Goal: Task Accomplishment & Management: Manage account settings

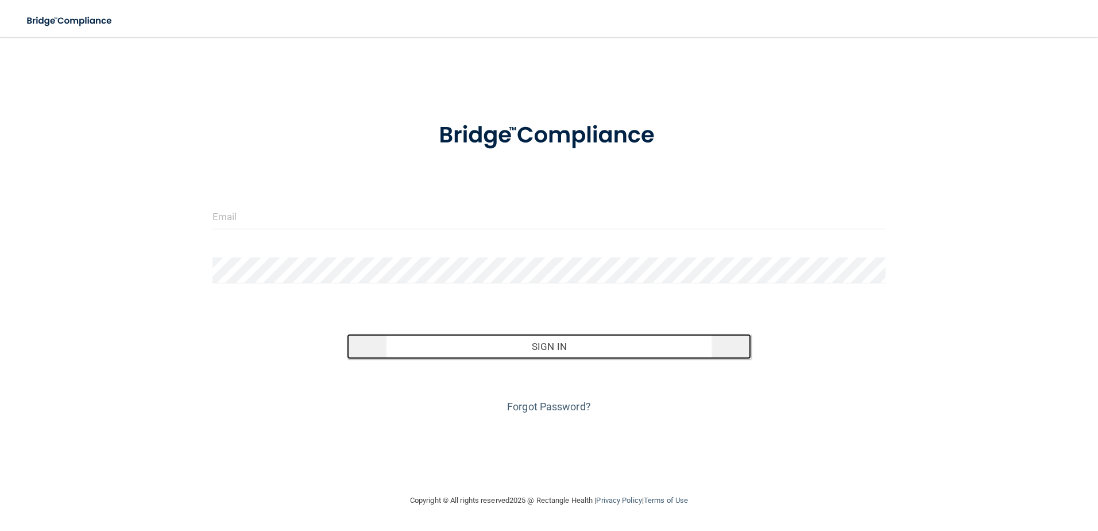
click at [492, 355] on button "Sign In" at bounding box center [549, 346] width 404 height 25
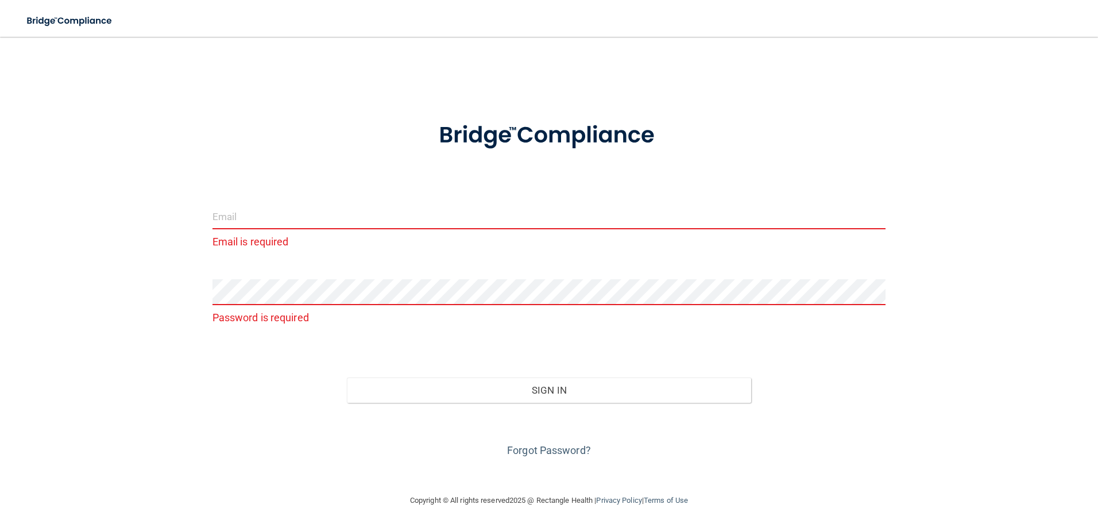
click at [273, 218] on input "email" at bounding box center [550, 216] width 674 height 26
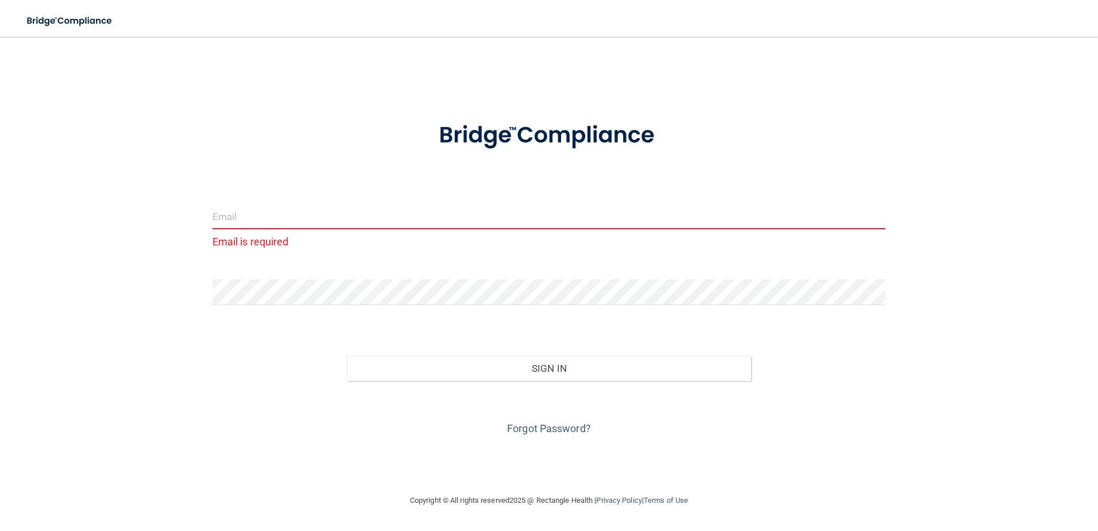
click at [265, 210] on input "email" at bounding box center [550, 216] width 674 height 26
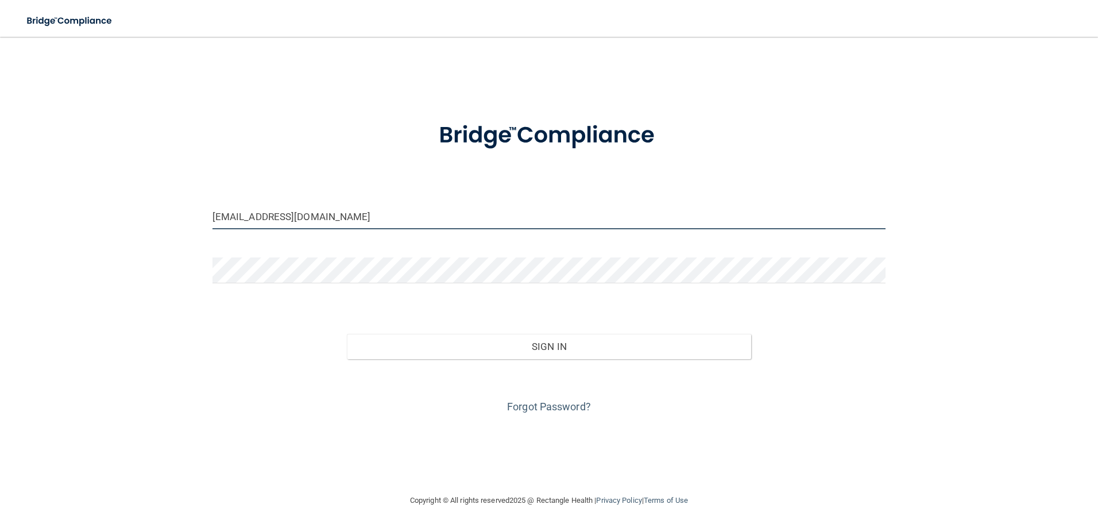
type input "kfennell@rectanglehealth.com"
click at [347, 334] on button "Sign In" at bounding box center [549, 346] width 404 height 25
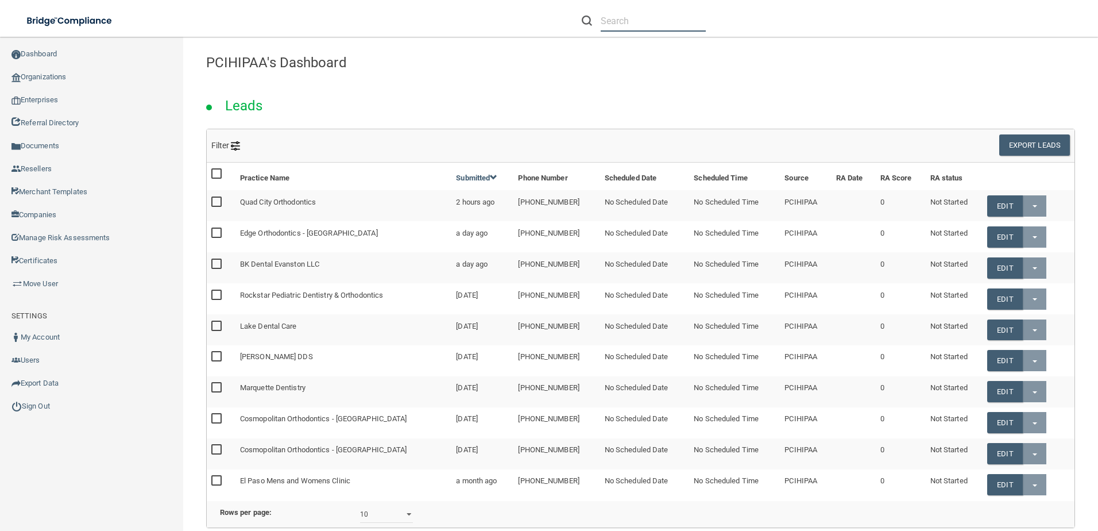
click at [668, 24] on input "text" at bounding box center [653, 20] width 105 height 21
paste input "Aesthetic Surgery and Dermatology of [GEOGRAPHIC_DATA]"
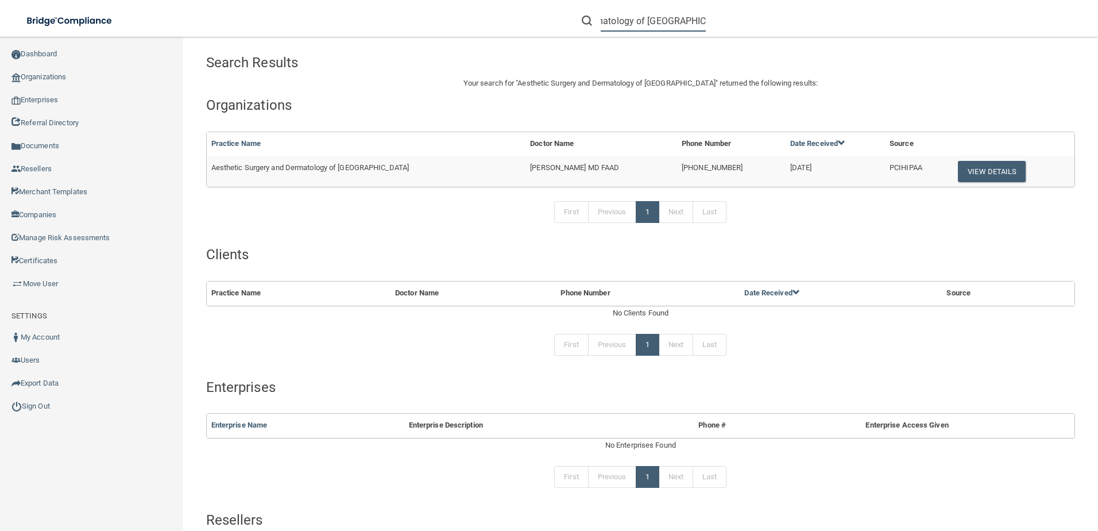
type input "Aesthetic Surgery and Dermatology of [GEOGRAPHIC_DATA]"
click at [359, 166] on span "Aesthetic Surgery and Dermatology of [GEOGRAPHIC_DATA]" at bounding box center [310, 167] width 198 height 9
click at [978, 167] on button "View Details" at bounding box center [992, 171] width 68 height 21
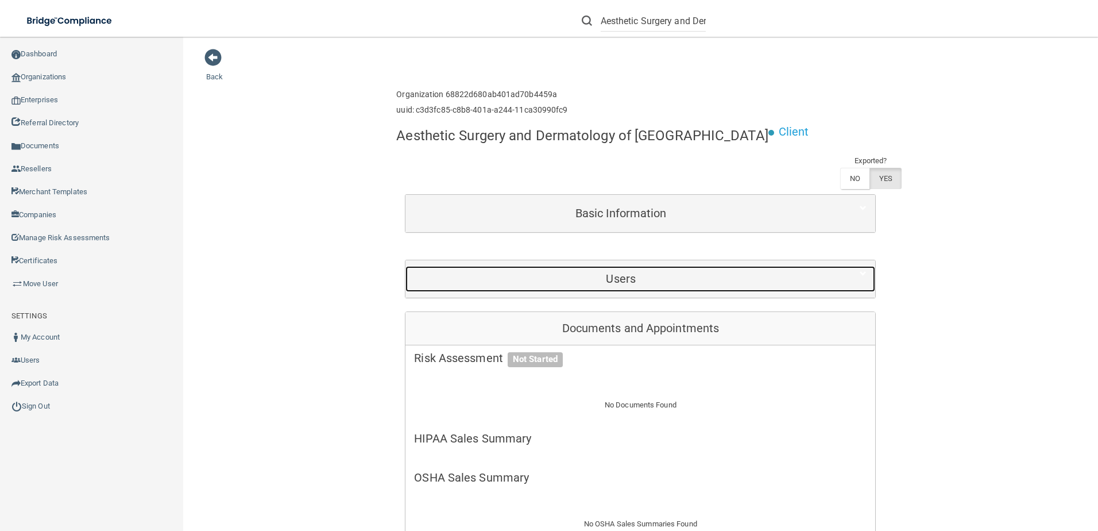
click at [546, 279] on h5 "Users" at bounding box center [621, 278] width 414 height 13
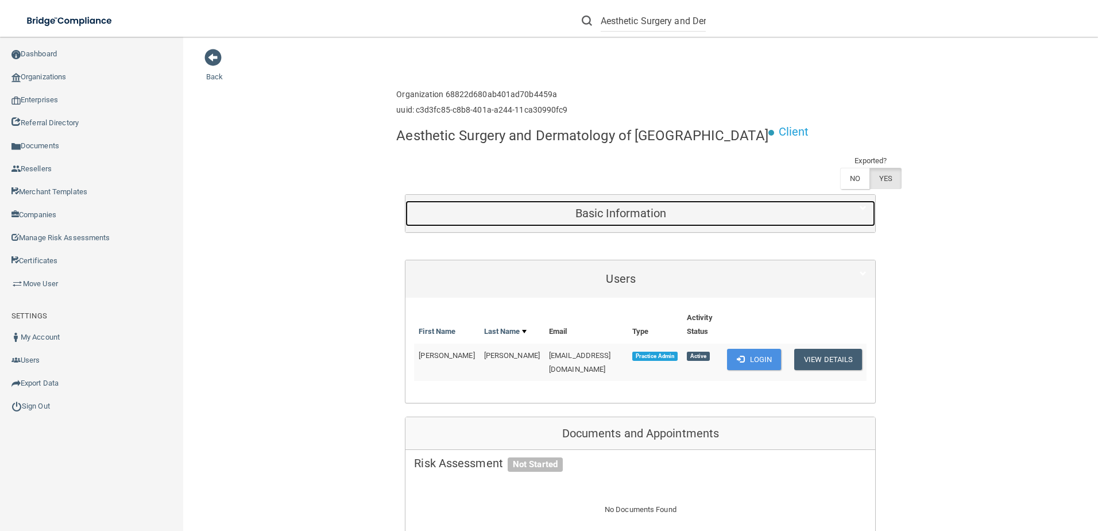
click at [528, 217] on h5 "Basic Information" at bounding box center [621, 213] width 414 height 13
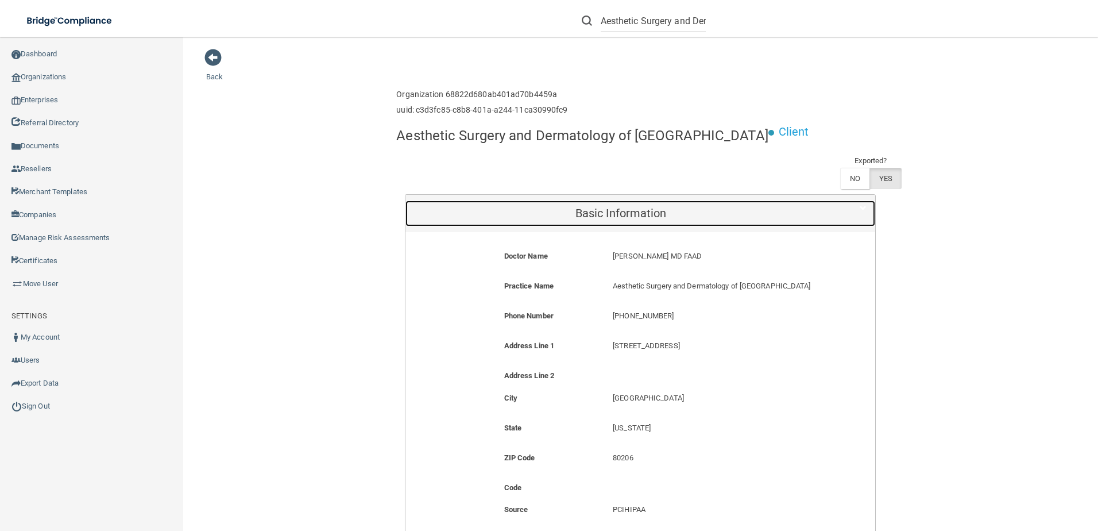
click at [501, 217] on h5 "Basic Information" at bounding box center [621, 213] width 414 height 13
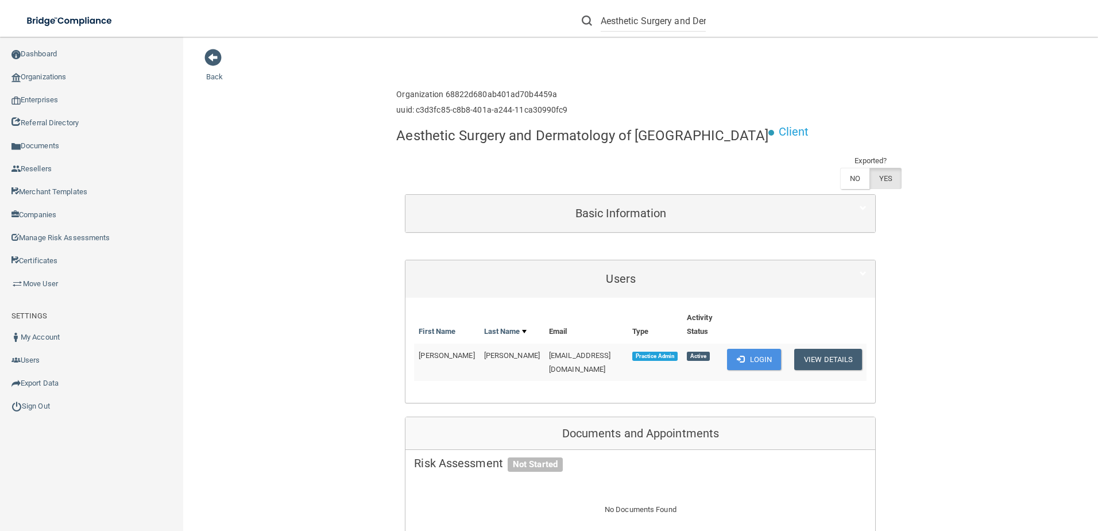
click at [549, 351] on span "[EMAIL_ADDRESS][DOMAIN_NAME]" at bounding box center [580, 362] width 62 height 22
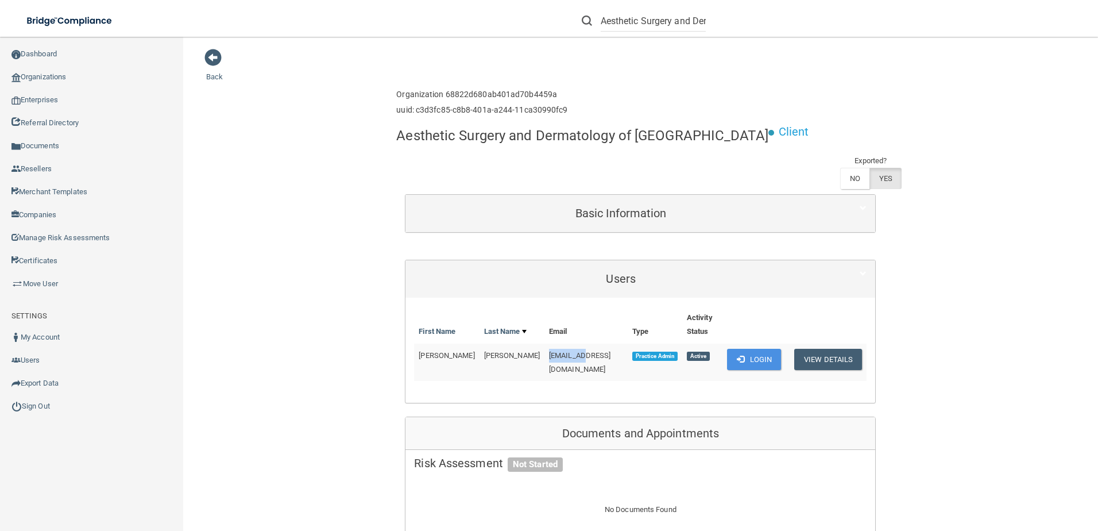
click at [549, 351] on span "[EMAIL_ADDRESS][DOMAIN_NAME]" at bounding box center [580, 362] width 62 height 22
drag, startPoint x: 529, startPoint y: 338, endPoint x: 542, endPoint y: 344, distance: 14.4
copy td "[EMAIL_ADDRESS][DOMAIN_NAME]"
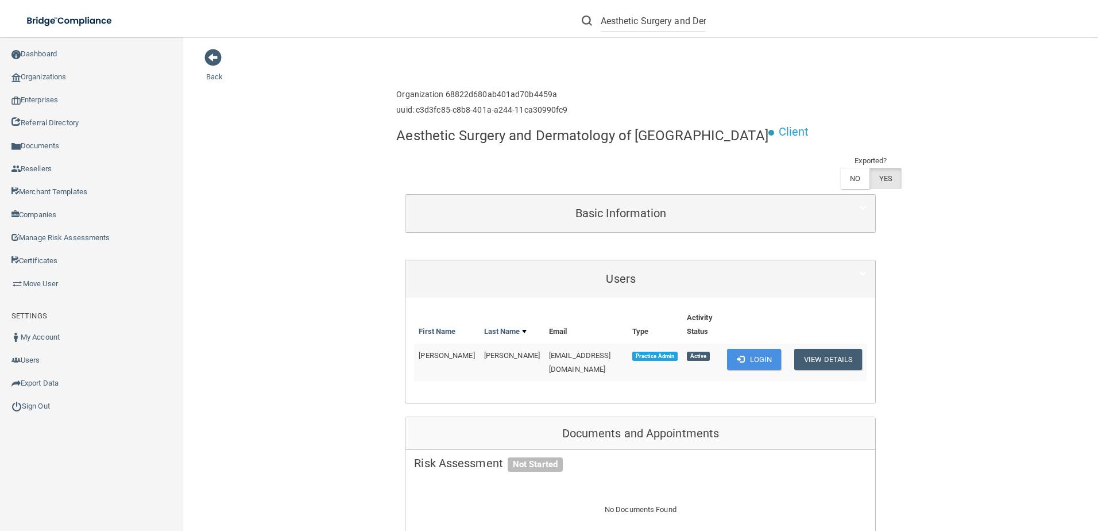
click at [558, 347] on td "[EMAIL_ADDRESS][DOMAIN_NAME]" at bounding box center [586, 362] width 83 height 37
click at [558, 351] on span "[EMAIL_ADDRESS][DOMAIN_NAME]" at bounding box center [580, 362] width 62 height 22
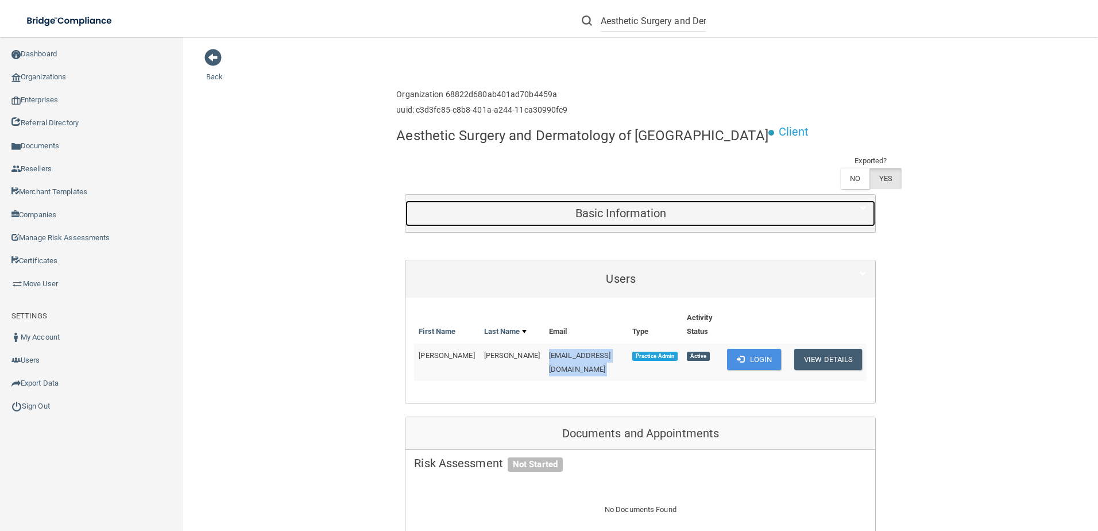
click at [572, 215] on h5 "Basic Information" at bounding box center [621, 213] width 414 height 13
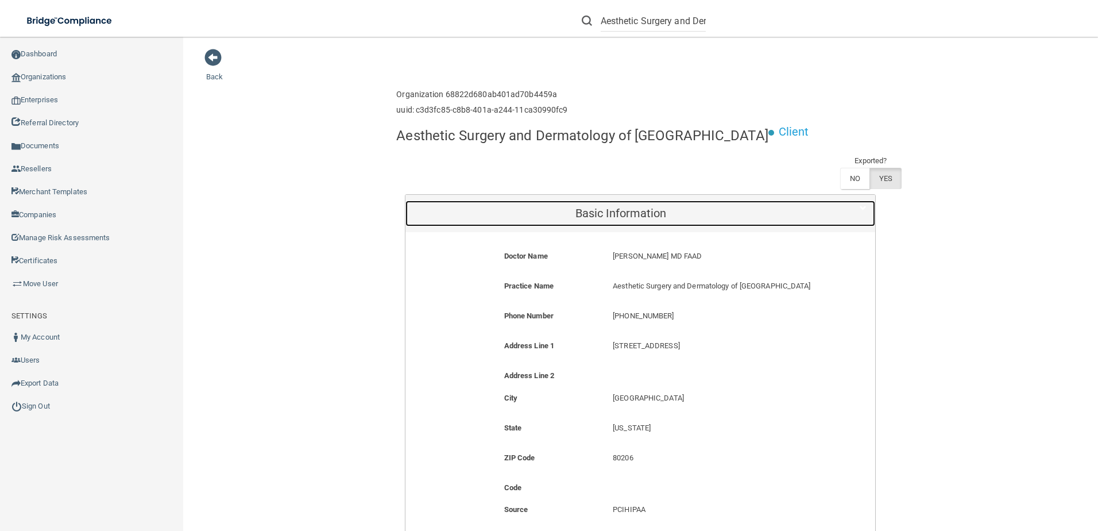
click at [572, 216] on h5 "Basic Information" at bounding box center [621, 213] width 414 height 13
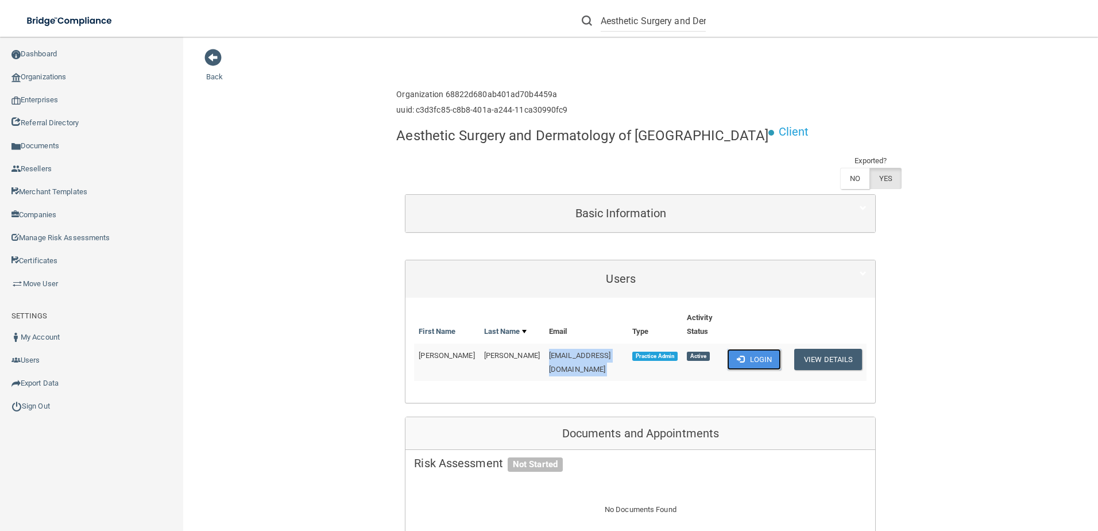
click at [766, 349] on button "Login" at bounding box center [754, 359] width 55 height 21
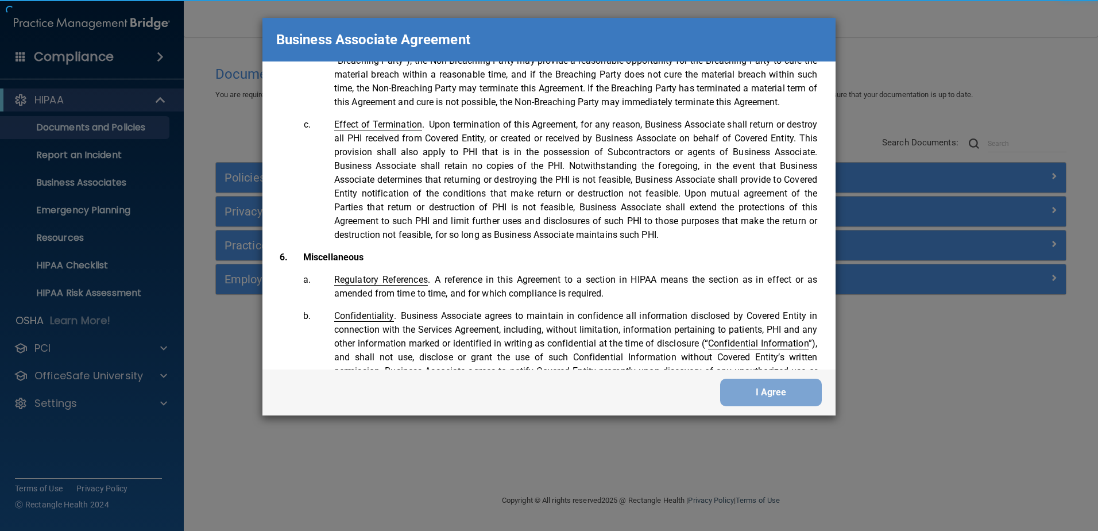
scroll to position [2343, 0]
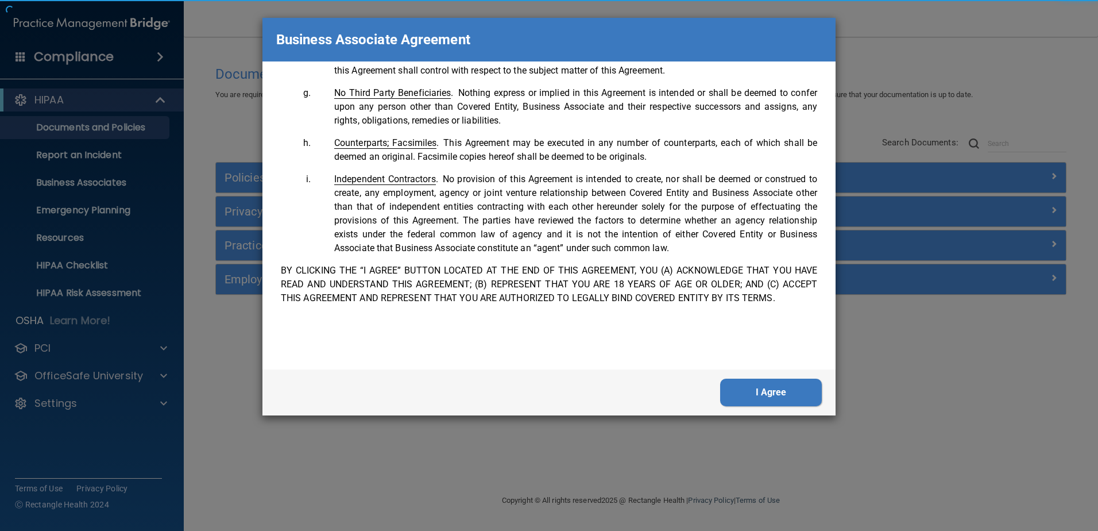
click at [786, 410] on div "I Agree" at bounding box center [549, 392] width 573 height 46
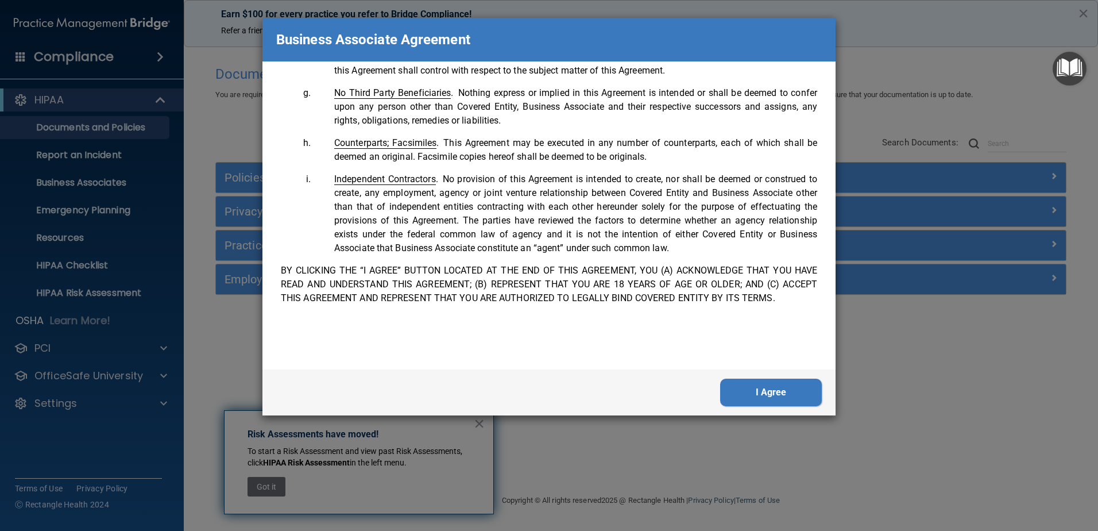
drag, startPoint x: 770, startPoint y: 377, endPoint x: 785, endPoint y: 382, distance: 15.8
click at [769, 377] on div "I Agree" at bounding box center [549, 392] width 573 height 46
click at [792, 384] on button "I Agree" at bounding box center [771, 393] width 102 height 28
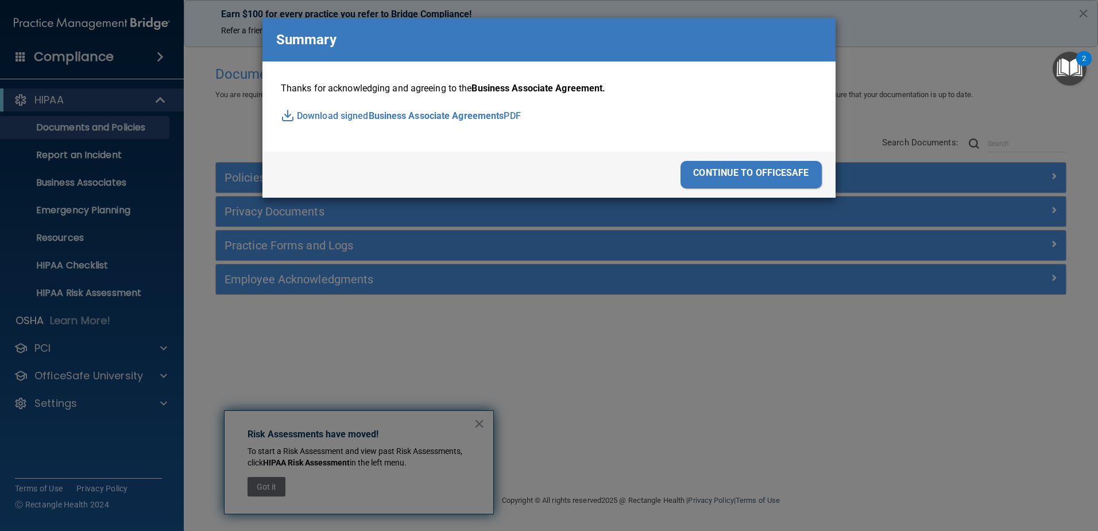
click at [744, 175] on div "continue to officesafe" at bounding box center [751, 175] width 141 height 28
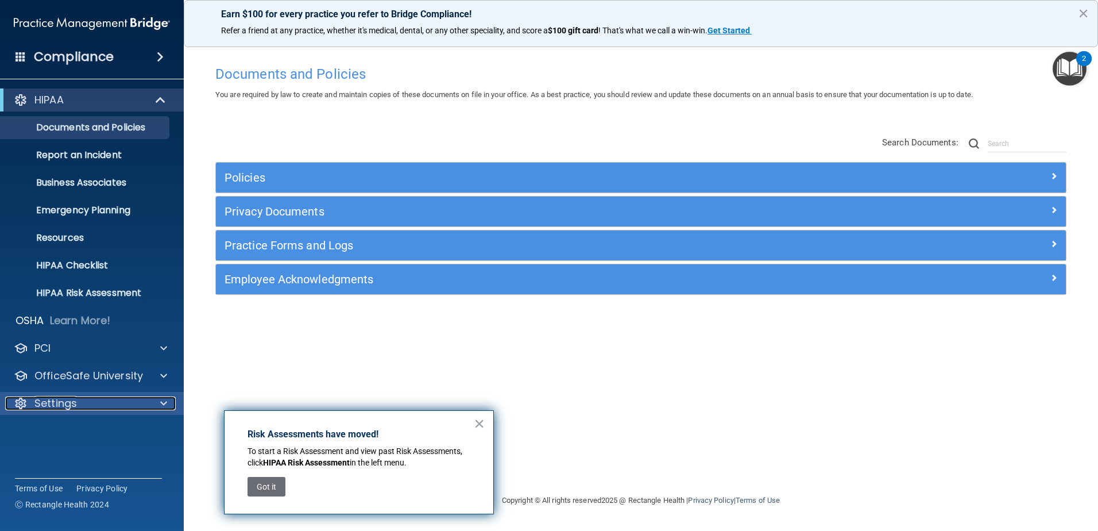
click at [56, 403] on p "Settings" at bounding box center [55, 403] width 43 height 14
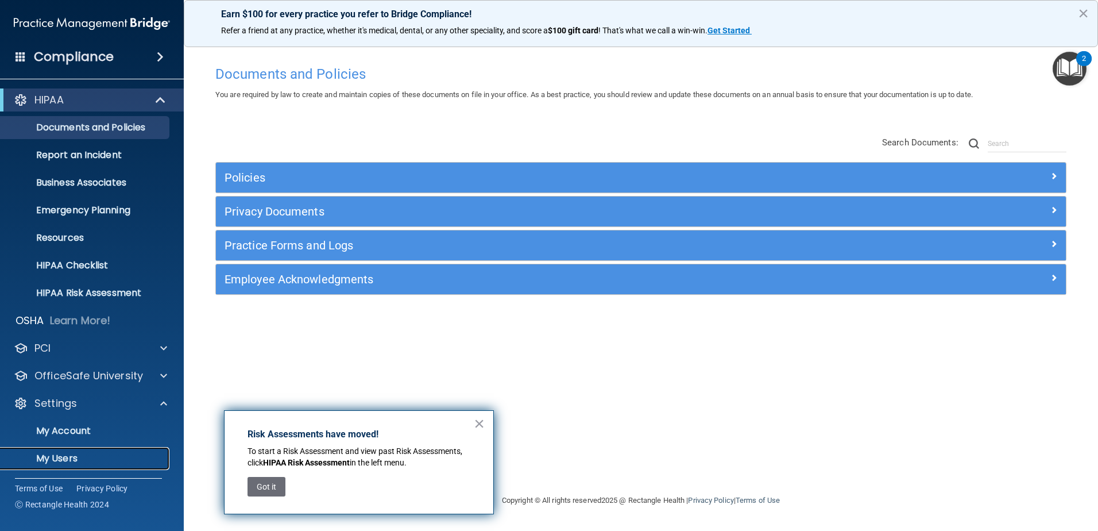
click at [69, 458] on p "My Users" at bounding box center [85, 458] width 157 height 11
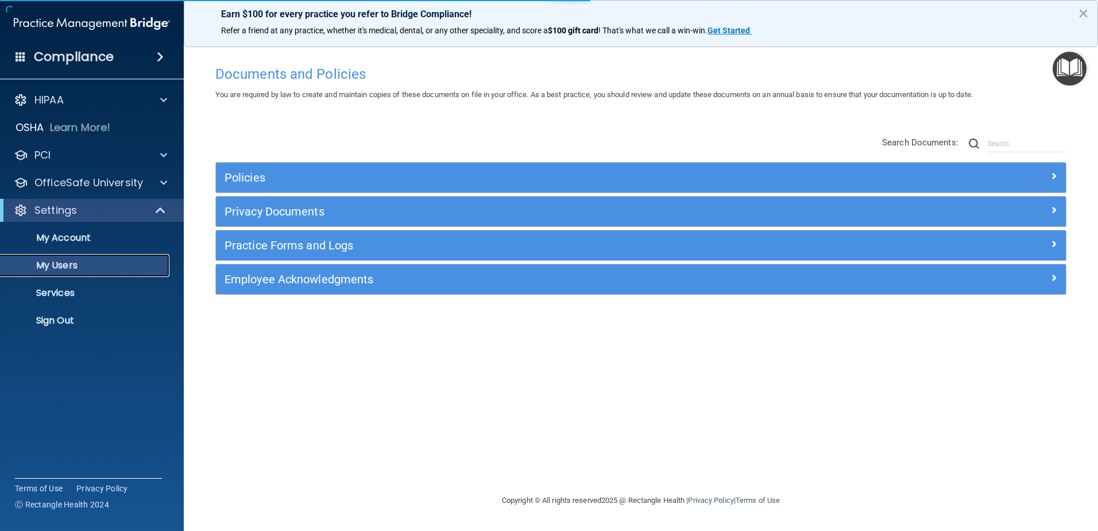
select select "20"
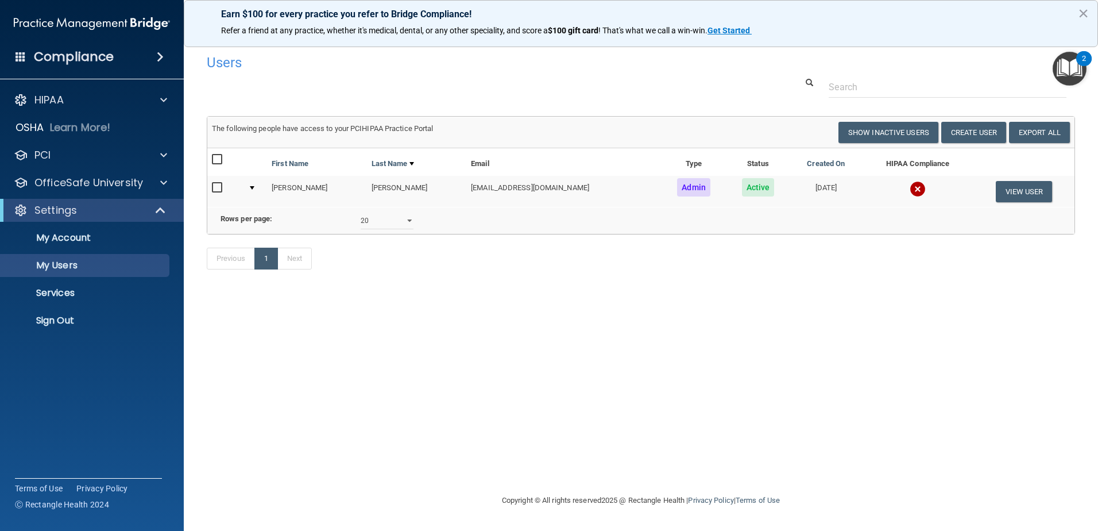
click at [222, 183] on input "checkbox" at bounding box center [218, 187] width 13 height 9
checkbox input "true"
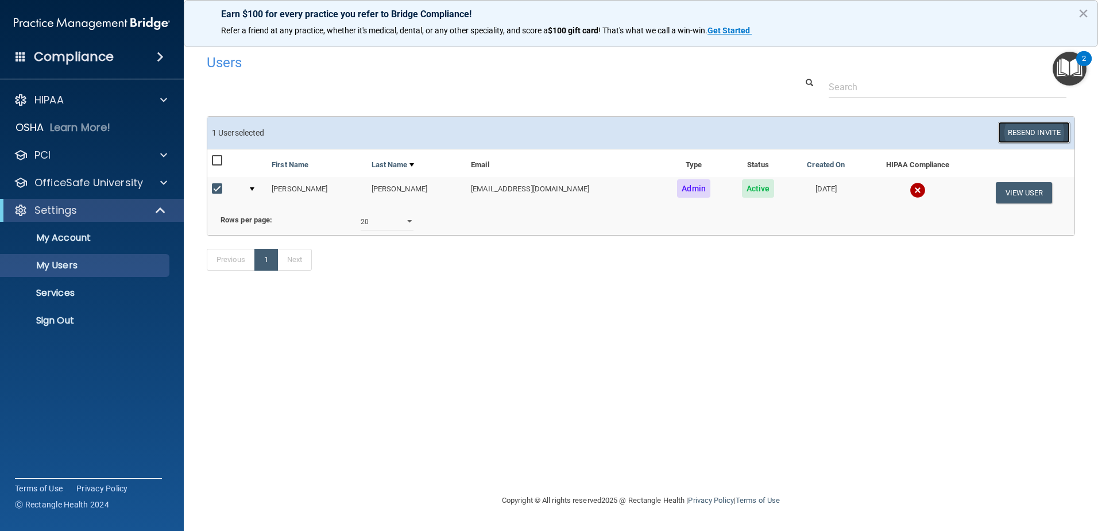
click at [1026, 128] on button "Resend Invite" at bounding box center [1034, 132] width 72 height 21
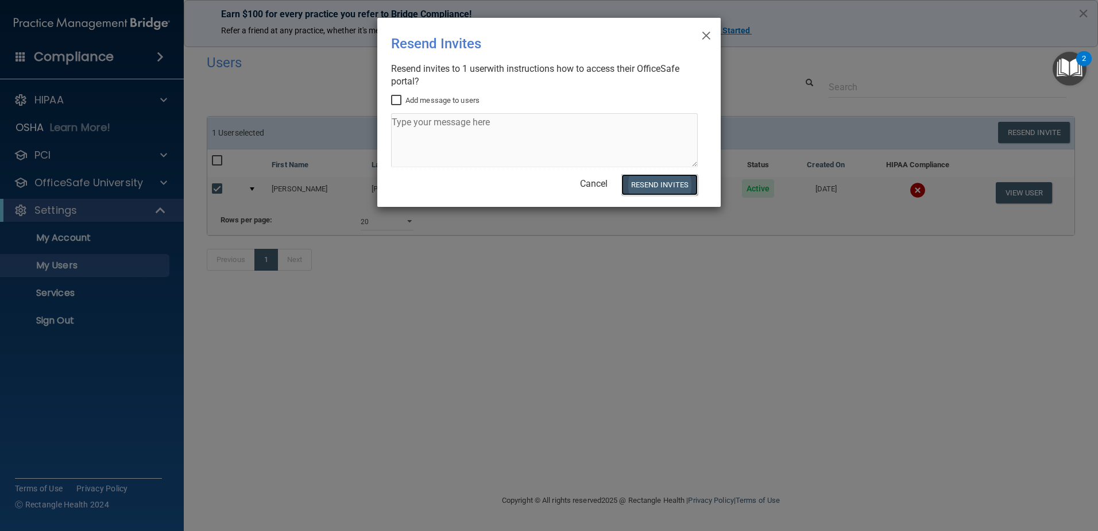
click at [683, 190] on button "Resend Invites" at bounding box center [660, 184] width 76 height 21
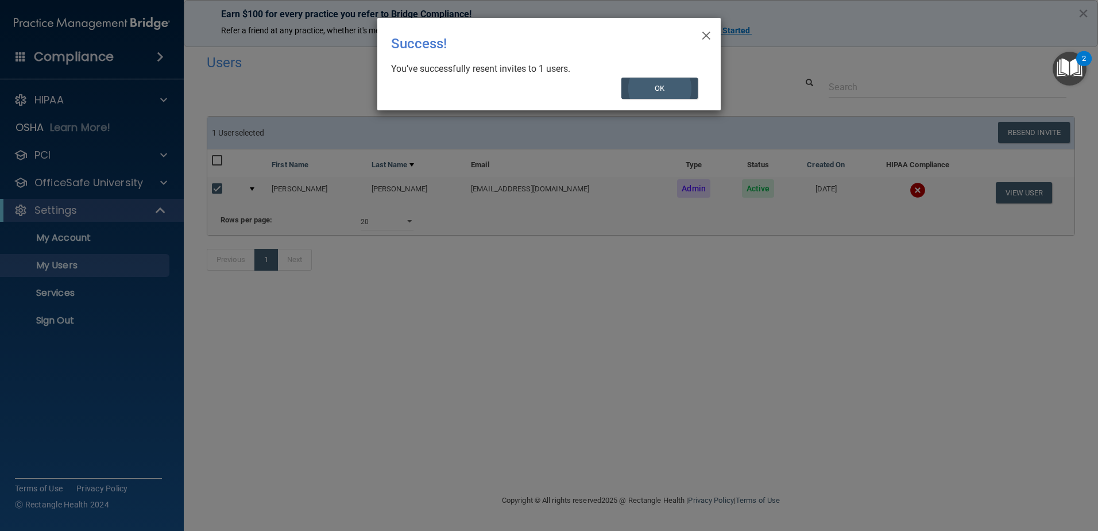
drag, startPoint x: 670, startPoint y: 99, endPoint x: 665, endPoint y: 95, distance: 6.5
click at [668, 98] on div "× Close Success! You’ve successfully resent invites to 1 users. OK" at bounding box center [549, 64] width 344 height 92
click at [663, 92] on button "OK" at bounding box center [660, 88] width 77 height 21
